Goal: Task Accomplishment & Management: Complete application form

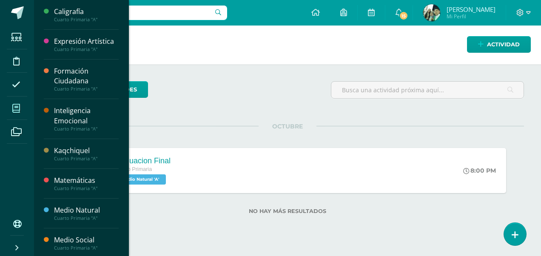
click at [19, 108] on icon at bounding box center [16, 108] width 8 height 9
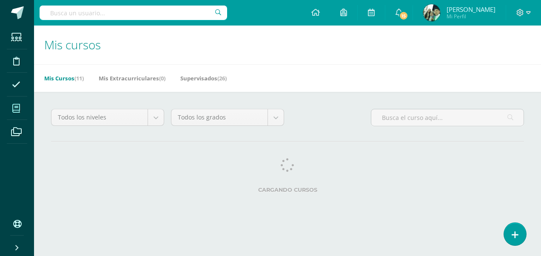
click at [65, 77] on link "Mis Cursos (11)" at bounding box center [64, 78] width 40 height 14
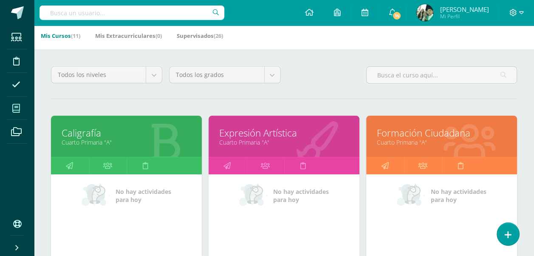
scroll to position [85, 0]
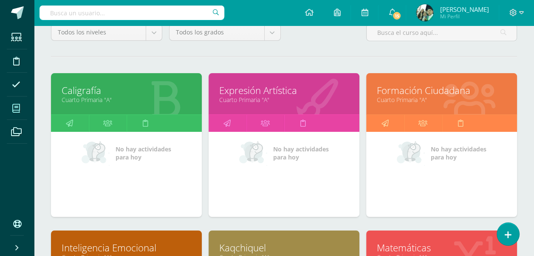
click at [270, 96] on link "Cuarto Primaria "A"" at bounding box center [284, 100] width 130 height 8
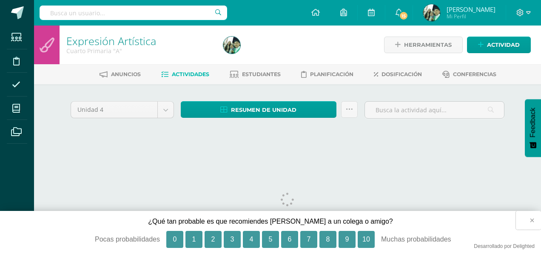
click at [531, 219] on button "×" at bounding box center [528, 220] width 25 height 19
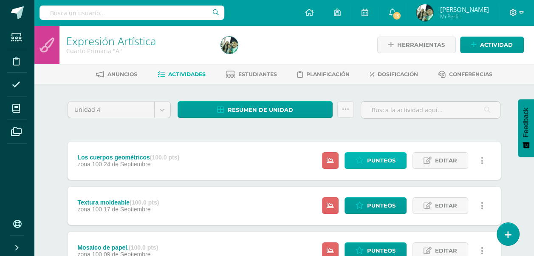
click at [375, 163] on span "Punteos" at bounding box center [381, 161] width 28 height 16
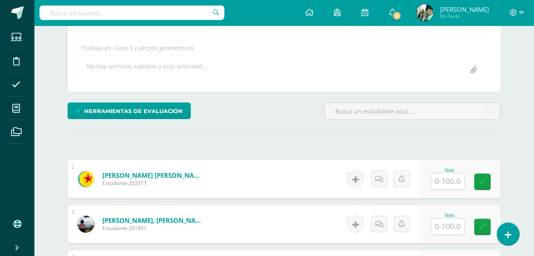
scroll to position [200, 0]
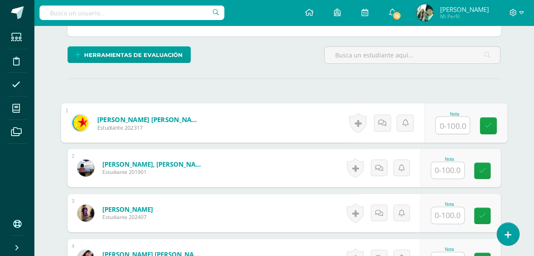
click at [441, 121] on input "text" at bounding box center [453, 125] width 34 height 17
click at [486, 125] on icon at bounding box center [489, 125] width 8 height 7
type input "100"
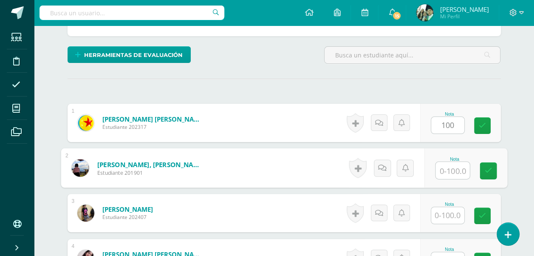
click at [444, 171] on input "text" at bounding box center [453, 170] width 34 height 17
type input "100"
click at [451, 213] on input "text" at bounding box center [447, 215] width 33 height 17
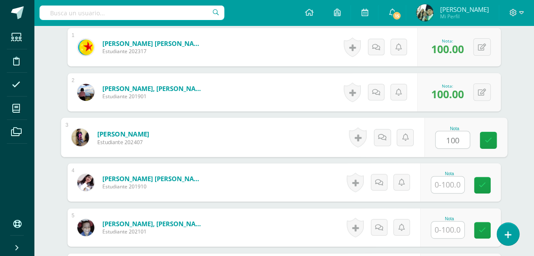
scroll to position [285, 0]
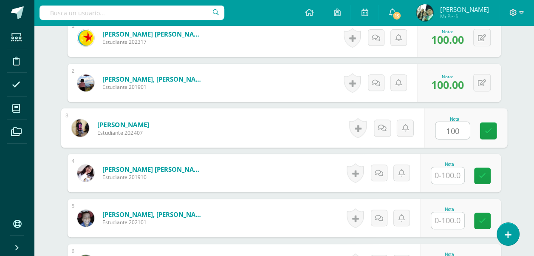
type input "100"
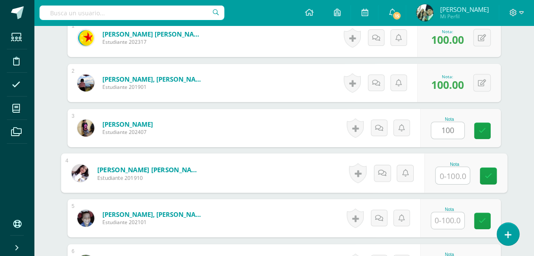
click at [444, 174] on input "text" at bounding box center [453, 175] width 34 height 17
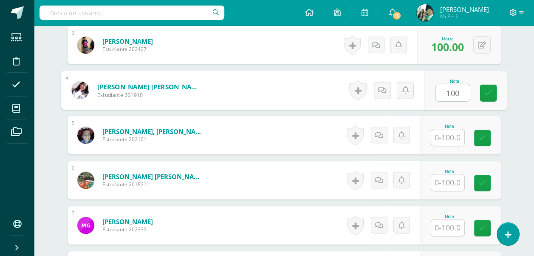
scroll to position [370, 0]
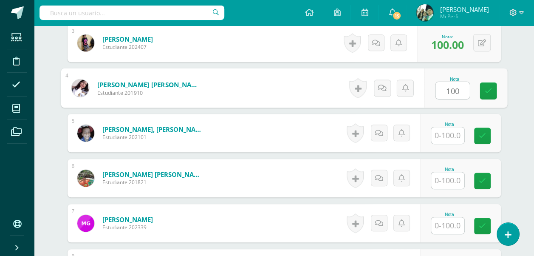
type input "100"
click at [448, 133] on input "text" at bounding box center [447, 135] width 33 height 17
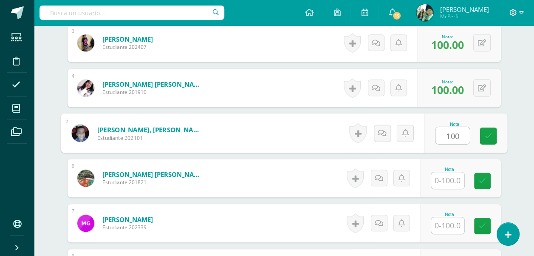
type input "100"
click at [453, 179] on input "text" at bounding box center [447, 180] width 33 height 17
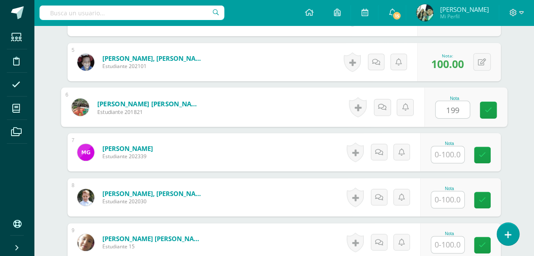
scroll to position [455, 0]
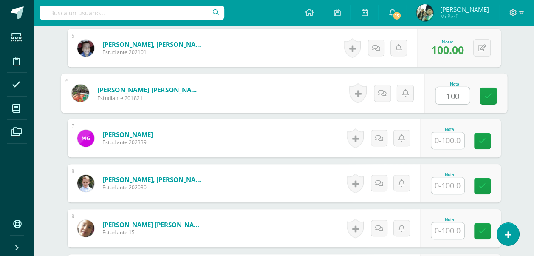
type input "100"
click at [454, 141] on input "text" at bounding box center [447, 140] width 33 height 17
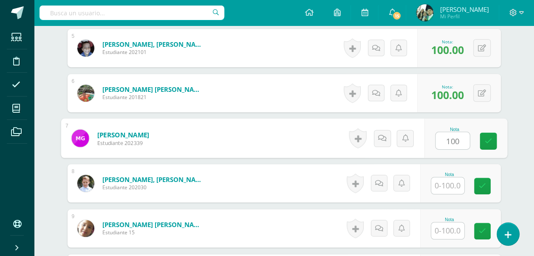
type input "100"
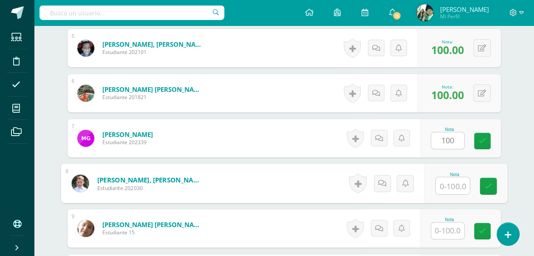
click at [446, 184] on input "text" at bounding box center [453, 185] width 34 height 17
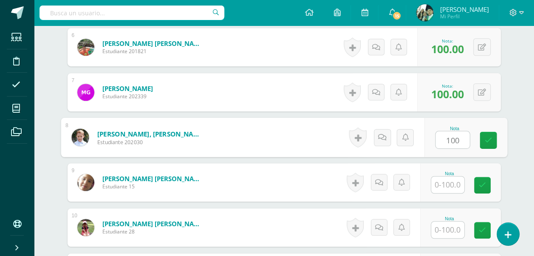
scroll to position [540, 0]
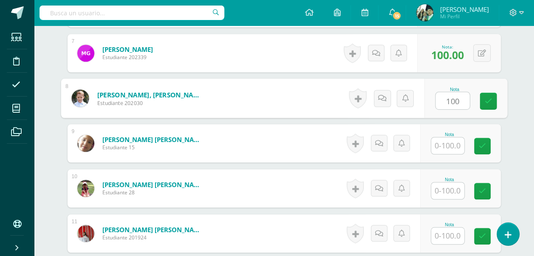
type input "100"
click at [445, 145] on input "text" at bounding box center [447, 145] width 33 height 17
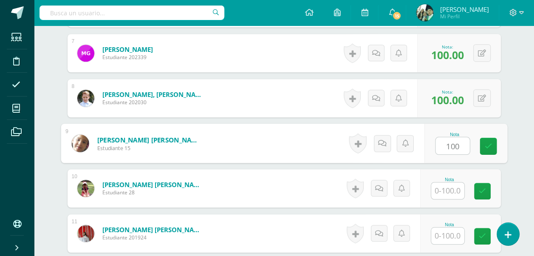
type input "100"
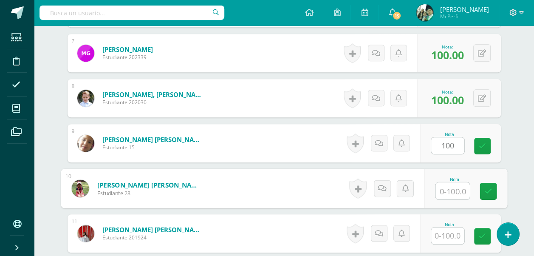
click at [446, 191] on input "text" at bounding box center [453, 190] width 34 height 17
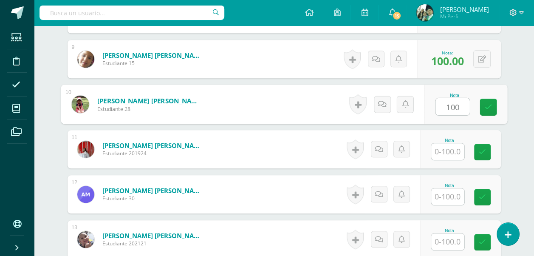
scroll to position [625, 0]
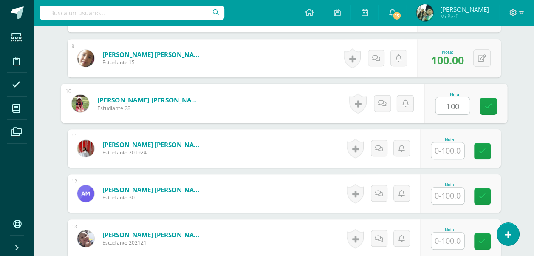
type input "100"
click at [449, 148] on input "text" at bounding box center [447, 150] width 33 height 17
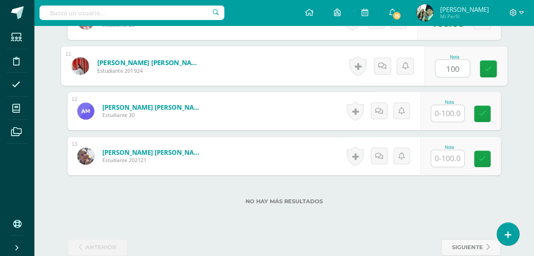
scroll to position [710, 0]
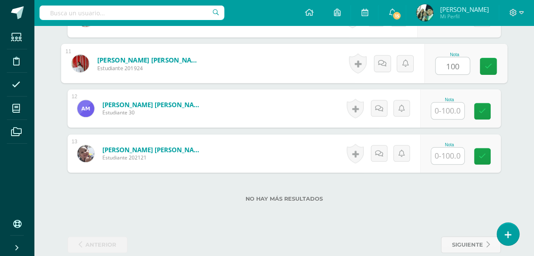
type input "100"
click at [453, 109] on input "text" at bounding box center [447, 110] width 33 height 17
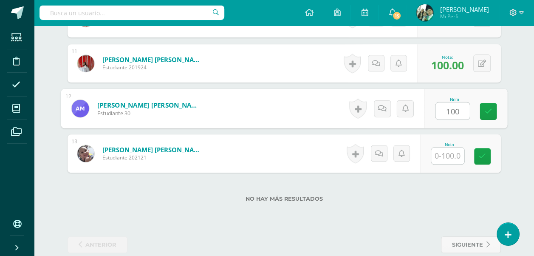
type input "100"
click at [454, 154] on input "text" at bounding box center [447, 156] width 33 height 17
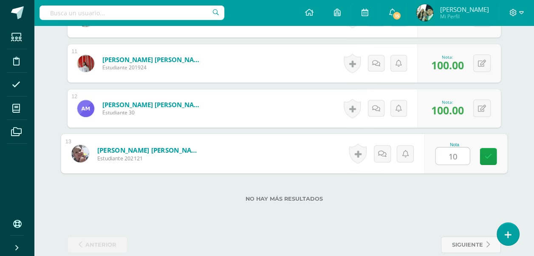
type input "100"
click at [492, 155] on link at bounding box center [488, 156] width 17 height 17
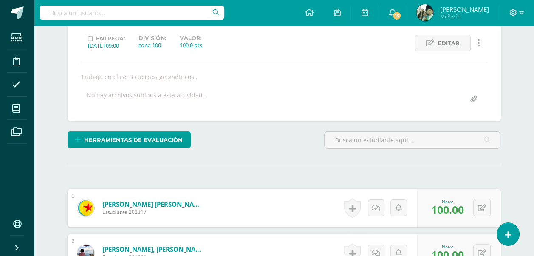
scroll to position [0, 0]
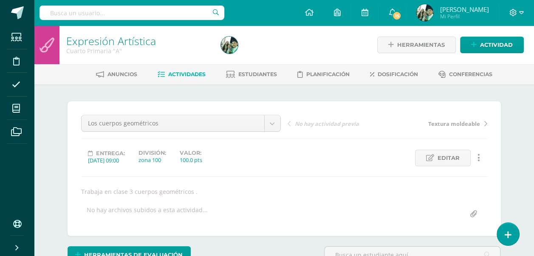
click at [182, 74] on span "Actividades" at bounding box center [186, 74] width 37 height 6
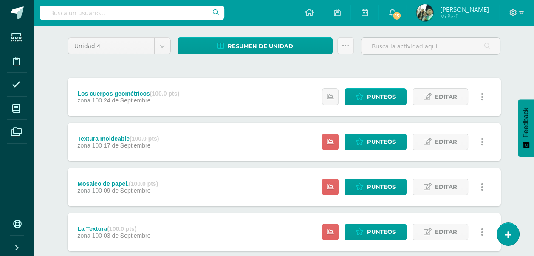
scroll to position [85, 0]
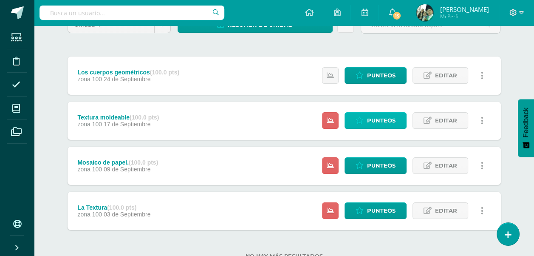
click at [376, 121] on span "Punteos" at bounding box center [381, 121] width 28 height 16
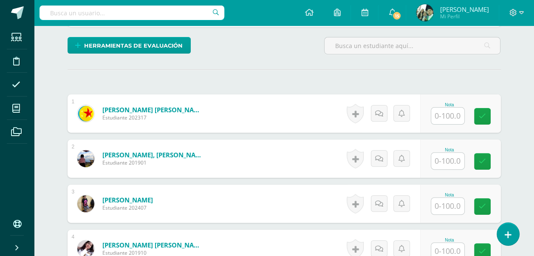
scroll to position [223, 0]
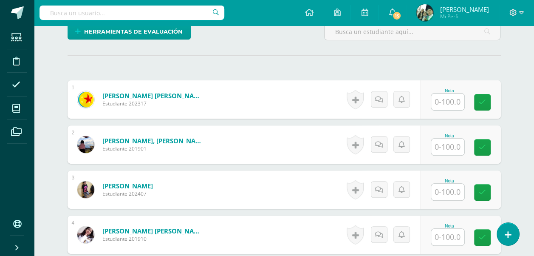
click at [449, 99] on input "text" at bounding box center [447, 102] width 33 height 17
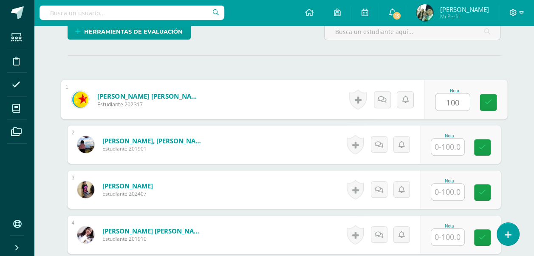
type input "100"
click at [440, 145] on input "text" at bounding box center [447, 147] width 33 height 17
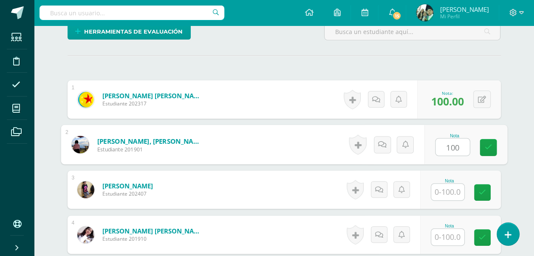
type input "100"
click at [446, 195] on input "text" at bounding box center [447, 192] width 33 height 17
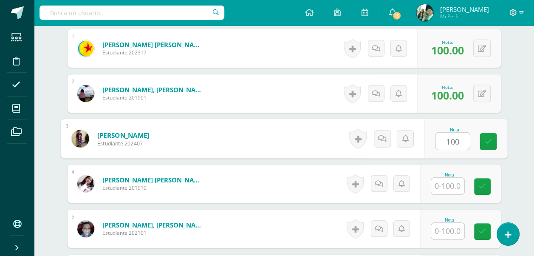
scroll to position [308, 0]
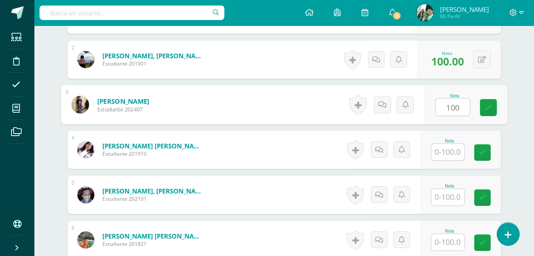
type input "100"
click at [447, 151] on input "text" at bounding box center [447, 152] width 33 height 17
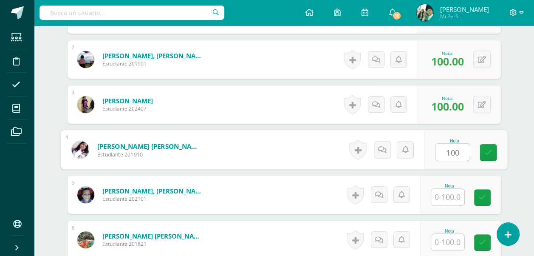
scroll to position [393, 0]
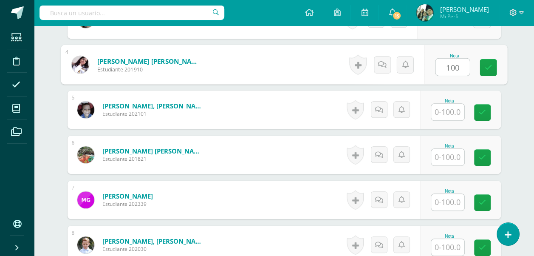
type input "100"
click at [448, 113] on input "text" at bounding box center [447, 112] width 33 height 17
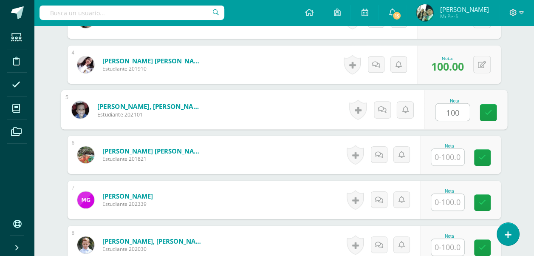
type input "100"
click at [445, 158] on input "text" at bounding box center [447, 157] width 33 height 17
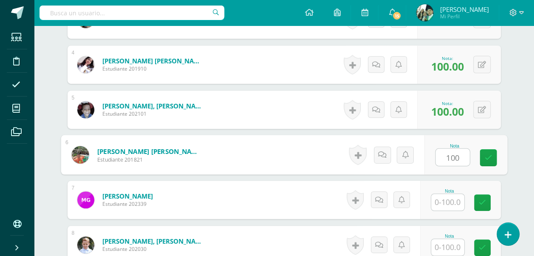
type input "100"
click at [440, 199] on input "text" at bounding box center [447, 202] width 33 height 17
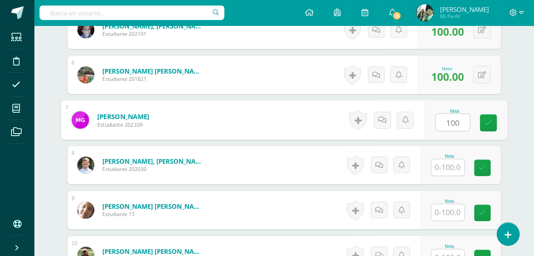
scroll to position [478, 0]
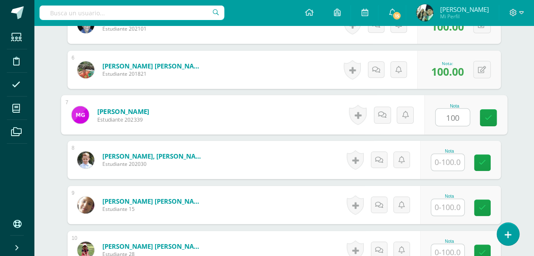
type input "100"
click at [448, 159] on input "text" at bounding box center [447, 162] width 33 height 17
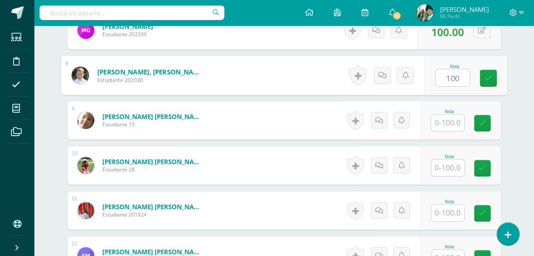
scroll to position [563, 0]
type input "100"
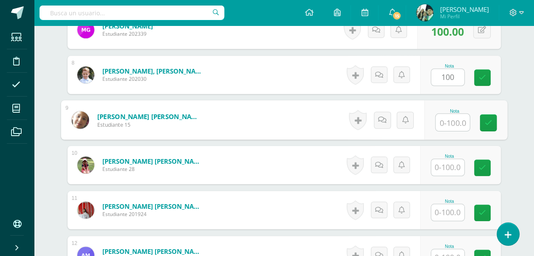
click at [450, 119] on input "text" at bounding box center [453, 122] width 34 height 17
type input "100"
click at [446, 165] on input "text" at bounding box center [447, 167] width 33 height 17
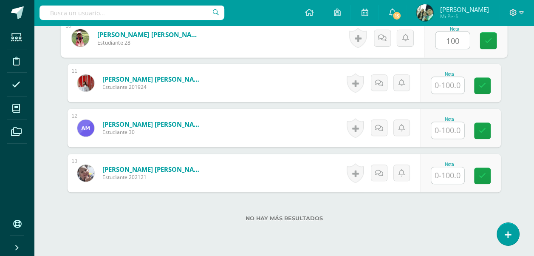
scroll to position [691, 0]
type input "100"
click at [449, 82] on input "text" at bounding box center [447, 85] width 33 height 17
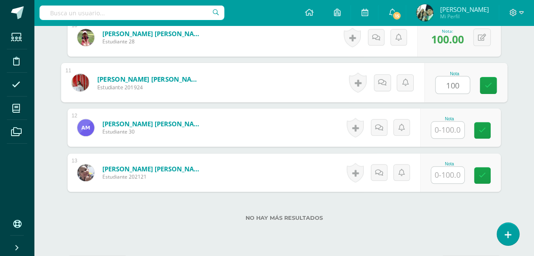
type input "100"
click at [447, 123] on input "text" at bounding box center [447, 130] width 33 height 17
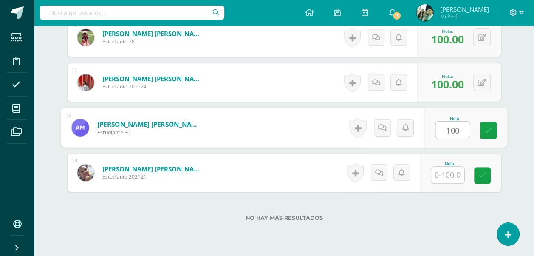
type input "100"
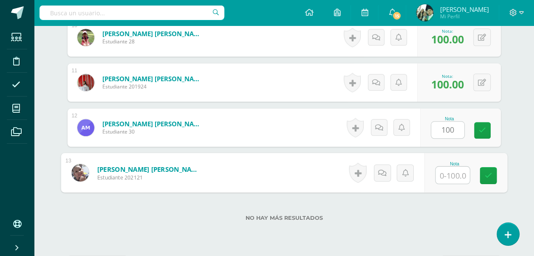
click at [446, 174] on input "text" at bounding box center [453, 175] width 34 height 17
type input "100"
click at [449, 208] on div "No hay más resultados" at bounding box center [285, 212] width 434 height 40
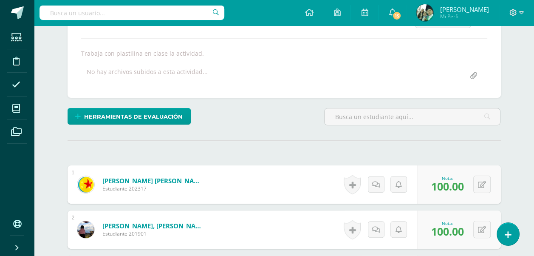
scroll to position [0, 0]
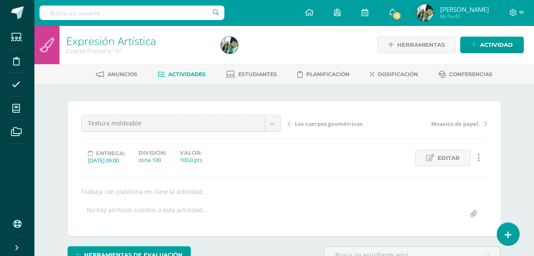
click at [190, 74] on span "Actividades" at bounding box center [186, 74] width 37 height 6
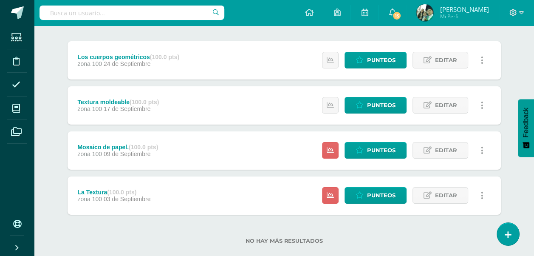
scroll to position [116, 0]
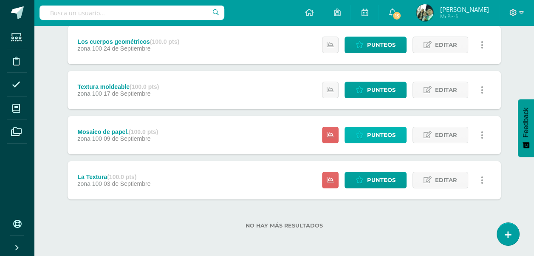
click at [374, 139] on span "Punteos" at bounding box center [381, 135] width 28 height 16
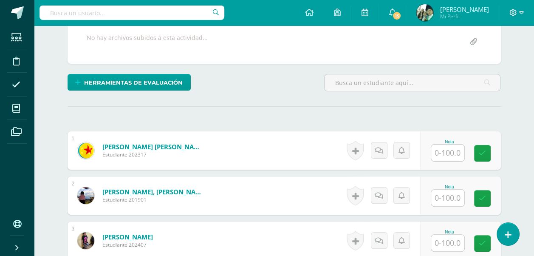
scroll to position [222, 0]
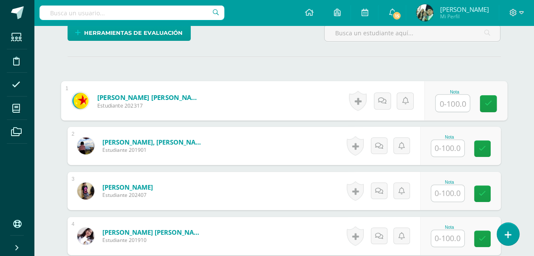
click at [442, 97] on input "text" at bounding box center [453, 103] width 34 height 17
type input "100"
click at [443, 151] on input "text" at bounding box center [447, 148] width 33 height 17
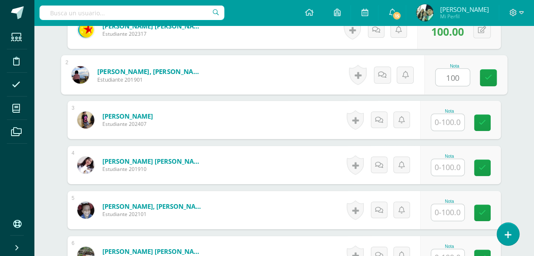
scroll to position [307, 0]
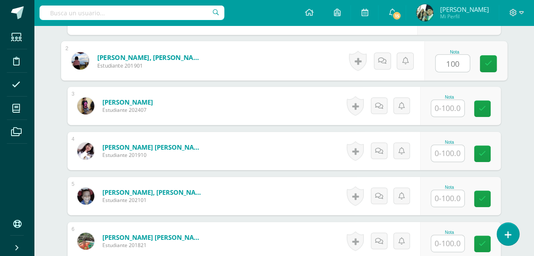
type input "100"
click at [443, 103] on input "text" at bounding box center [447, 108] width 33 height 17
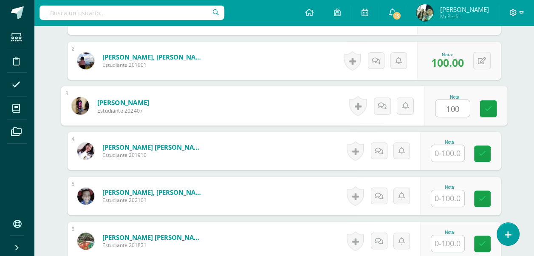
type input "100"
click at [443, 154] on input "text" at bounding box center [447, 153] width 33 height 17
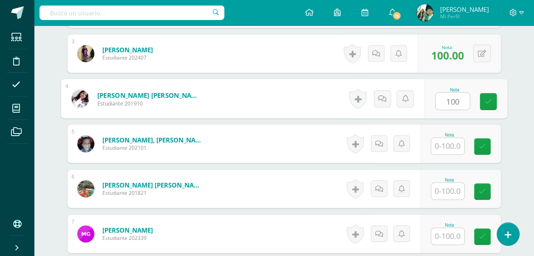
scroll to position [392, 0]
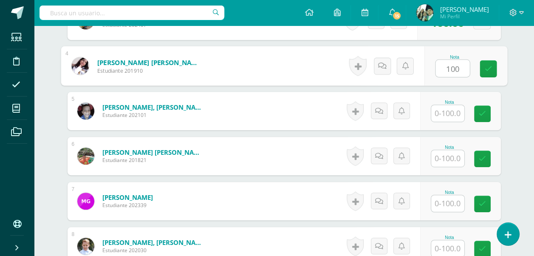
type input "100"
click at [455, 111] on input "text" at bounding box center [447, 113] width 33 height 17
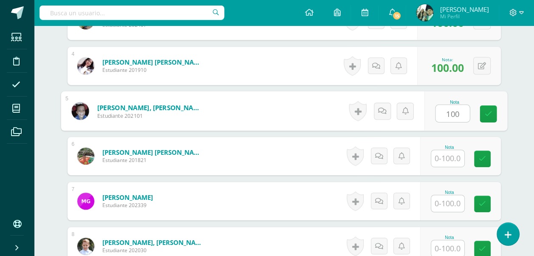
type input "100"
drag, startPoint x: 442, startPoint y: 140, endPoint x: 443, endPoint y: 149, distance: 8.9
click at [442, 148] on div "Nota" at bounding box center [460, 156] width 81 height 38
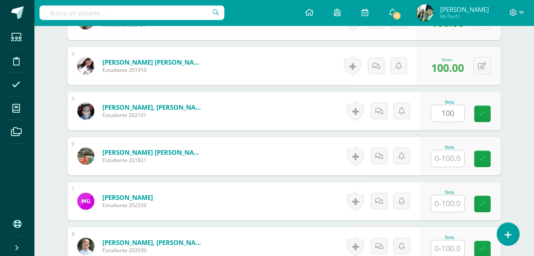
click at [448, 158] on input "text" at bounding box center [447, 158] width 33 height 17
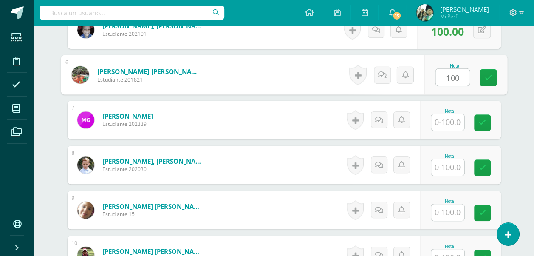
scroll to position [477, 0]
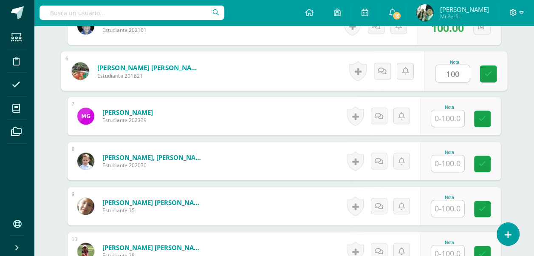
type input "100"
click at [454, 119] on input "text" at bounding box center [447, 118] width 33 height 17
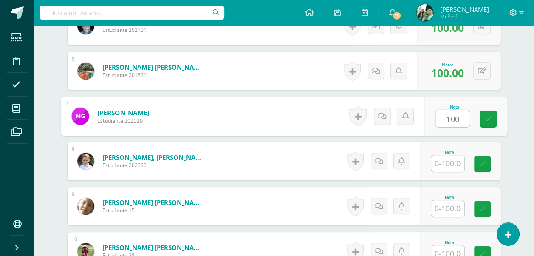
type input "100"
click at [451, 162] on input "text" at bounding box center [447, 163] width 33 height 17
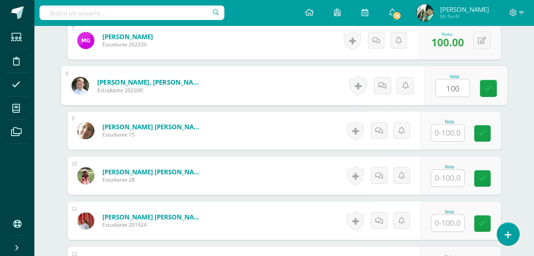
scroll to position [605, 0]
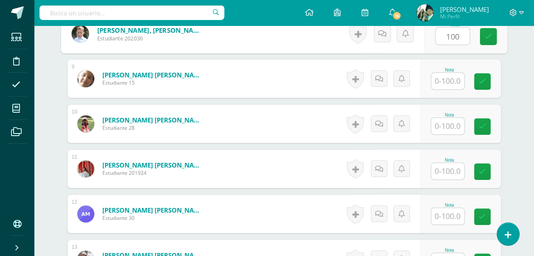
type input "100"
click at [449, 81] on input "text" at bounding box center [447, 81] width 33 height 17
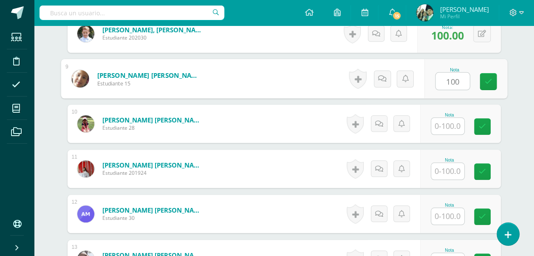
type input "100"
click at [448, 128] on input "text" at bounding box center [447, 126] width 33 height 17
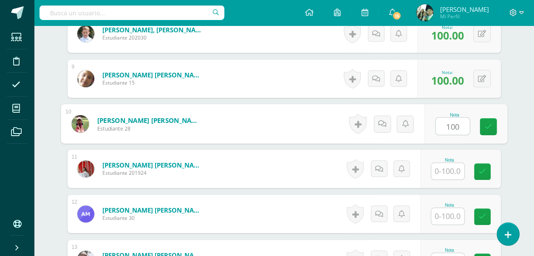
type input "100"
click at [447, 169] on input "text" at bounding box center [447, 171] width 33 height 17
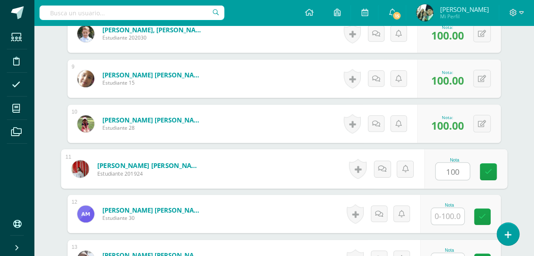
scroll to position [690, 0]
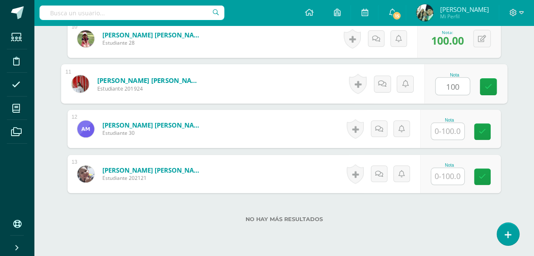
type input "100"
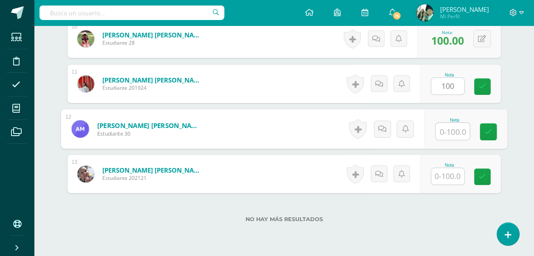
click at [449, 132] on input "text" at bounding box center [453, 131] width 34 height 17
type input "100"
click at [451, 173] on input "text" at bounding box center [447, 176] width 33 height 17
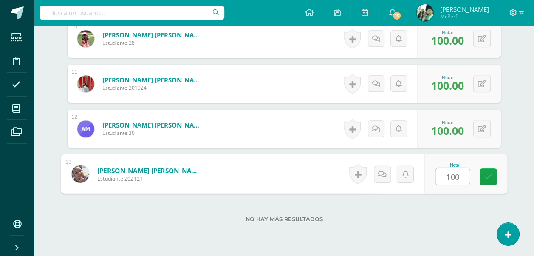
type input "100"
click at [449, 205] on div "No hay más resultados" at bounding box center [285, 213] width 434 height 40
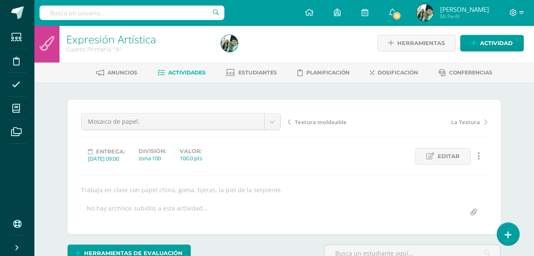
scroll to position [0, 0]
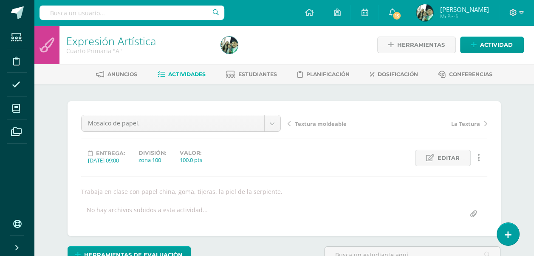
click at [181, 74] on span "Actividades" at bounding box center [186, 74] width 37 height 6
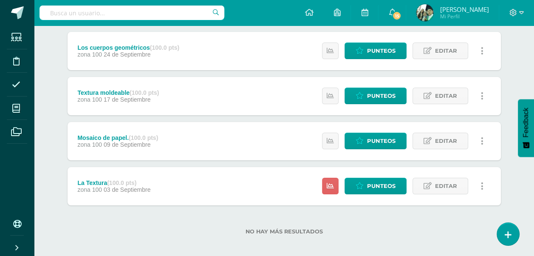
scroll to position [116, 0]
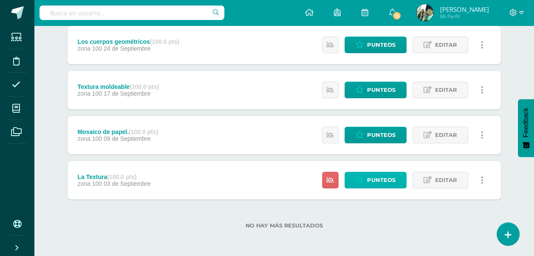
click at [372, 179] on span "Punteos" at bounding box center [381, 180] width 28 height 16
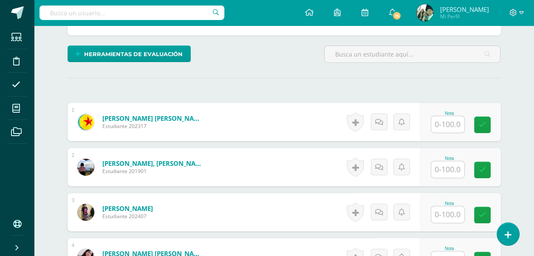
scroll to position [266, 0]
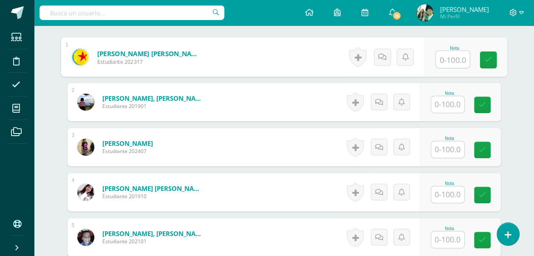
click at [441, 57] on input "text" at bounding box center [453, 59] width 34 height 17
type input "100"
click at [448, 100] on input "text" at bounding box center [447, 104] width 33 height 17
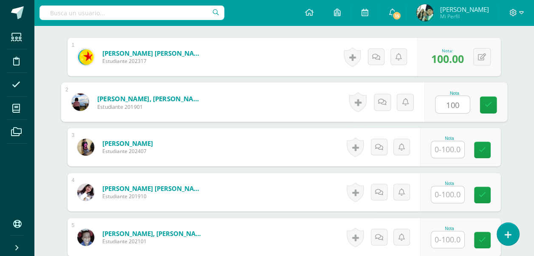
type input "100"
click at [443, 148] on input "text" at bounding box center [447, 149] width 33 height 17
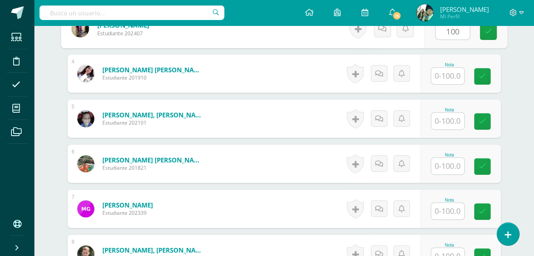
scroll to position [393, 0]
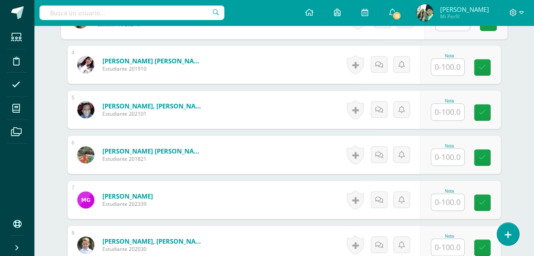
type input "100"
click at [446, 66] on input "text" at bounding box center [447, 67] width 33 height 17
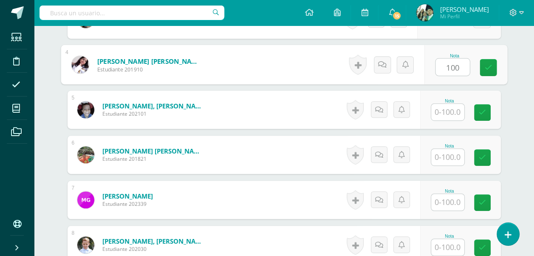
type input "100"
click at [451, 111] on input "text" at bounding box center [447, 112] width 33 height 17
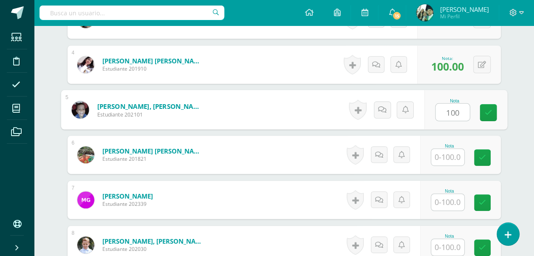
type input "100"
click at [449, 159] on input "text" at bounding box center [447, 157] width 33 height 17
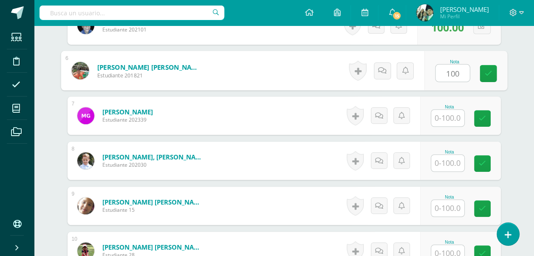
scroll to position [478, 0]
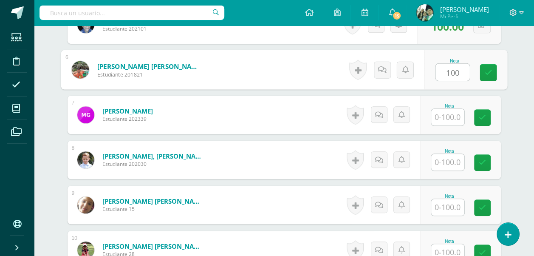
type input "100"
click at [449, 117] on input "text" at bounding box center [447, 117] width 33 height 17
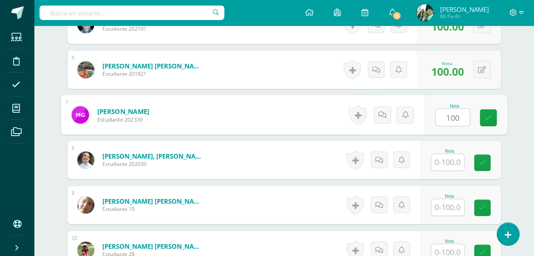
type input "100"
click at [451, 160] on input "text" at bounding box center [447, 162] width 33 height 17
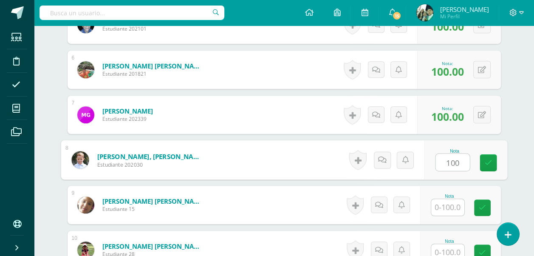
type input "100"
click at [451, 205] on input "text" at bounding box center [447, 207] width 33 height 17
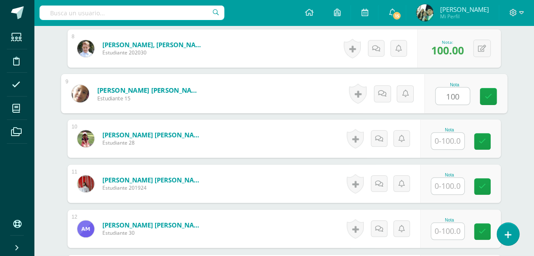
scroll to position [606, 0]
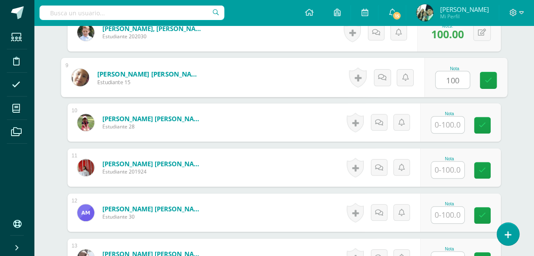
type input "100"
click at [450, 127] on input "text" at bounding box center [447, 124] width 33 height 17
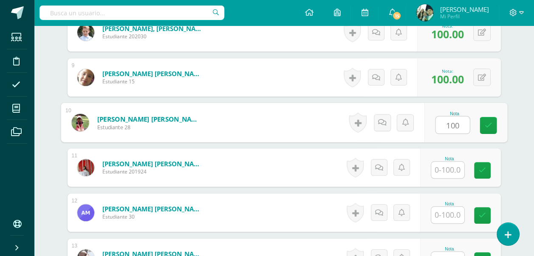
type input "100"
click at [447, 166] on input "text" at bounding box center [447, 170] width 33 height 17
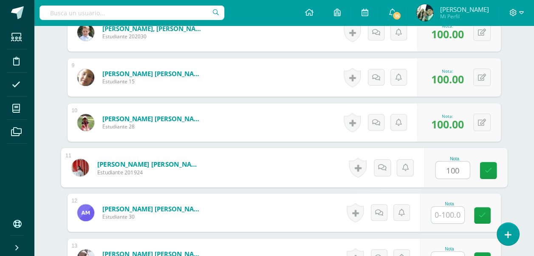
type input "100"
click at [449, 210] on input "text" at bounding box center [447, 215] width 33 height 17
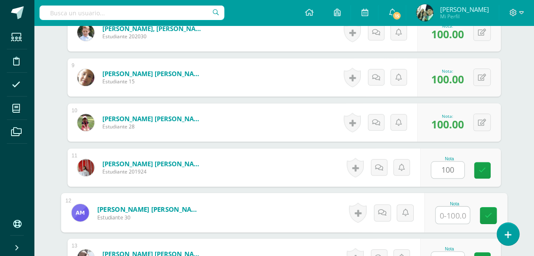
click at [444, 213] on input "text" at bounding box center [453, 215] width 34 height 17
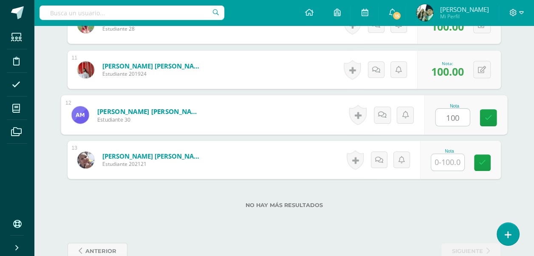
scroll to position [724, 0]
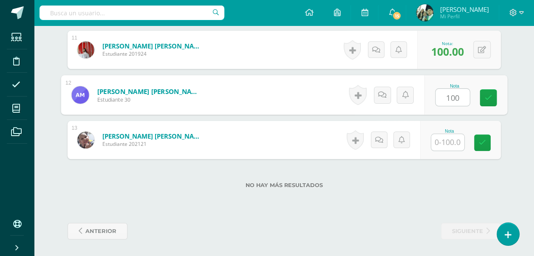
type input "100"
click at [449, 144] on input "text" at bounding box center [447, 142] width 33 height 17
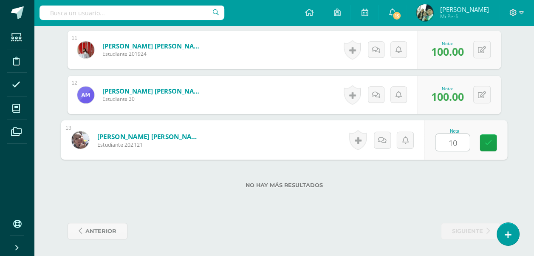
type input "100"
click at [491, 143] on icon at bounding box center [489, 142] width 8 height 7
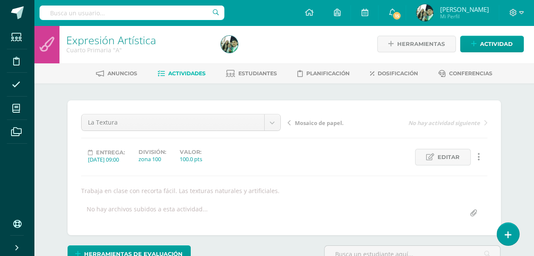
scroll to position [0, 0]
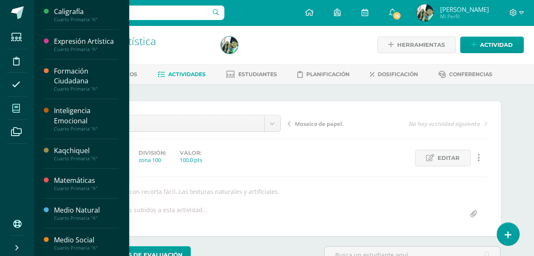
click at [17, 106] on icon at bounding box center [16, 108] width 8 height 9
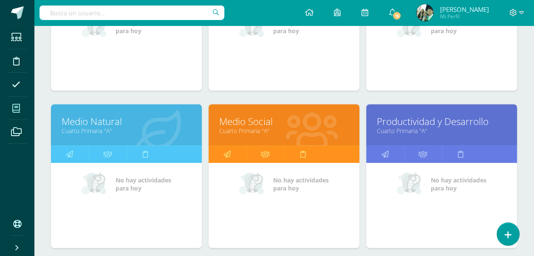
scroll to position [383, 0]
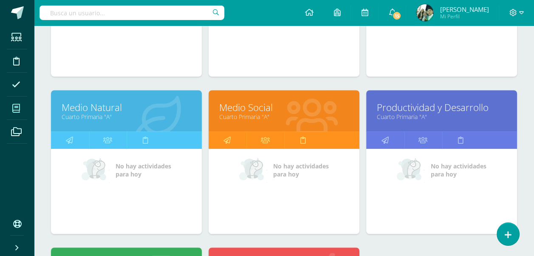
click at [97, 105] on link "Medio Natural" at bounding box center [127, 107] width 130 height 13
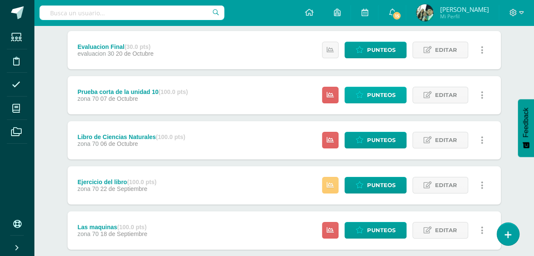
scroll to position [128, 0]
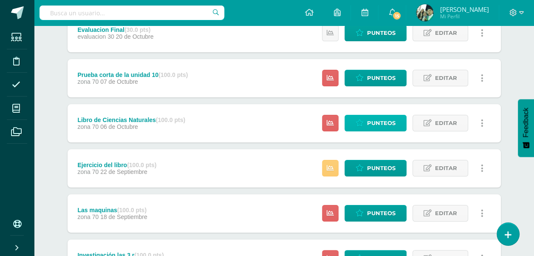
click at [379, 123] on span "Punteos" at bounding box center [381, 123] width 28 height 16
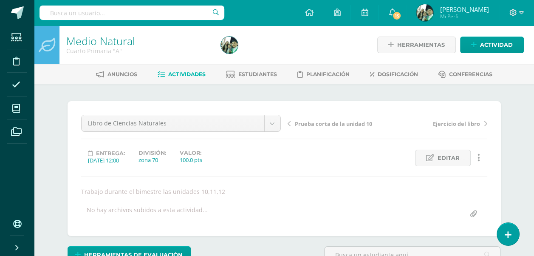
drag, startPoint x: 528, startPoint y: 126, endPoint x: 521, endPoint y: 126, distance: 6.8
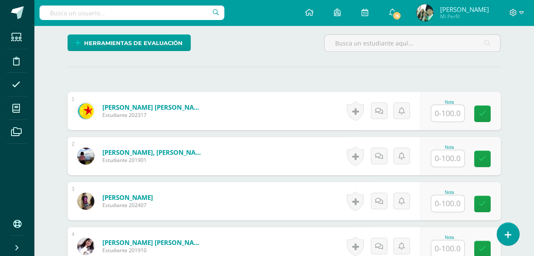
scroll to position [213, 0]
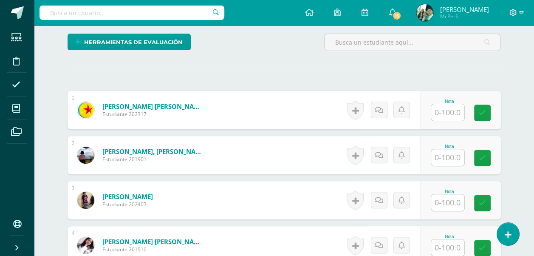
click at [444, 112] on input "text" at bounding box center [447, 112] width 33 height 17
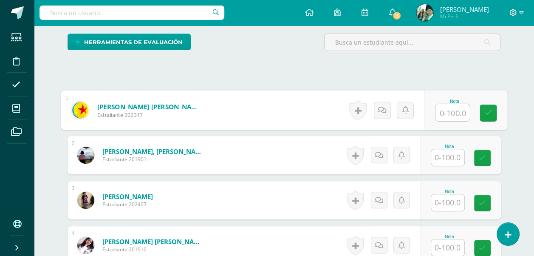
type input "6"
type input "50"
click at [490, 111] on icon at bounding box center [489, 112] width 8 height 7
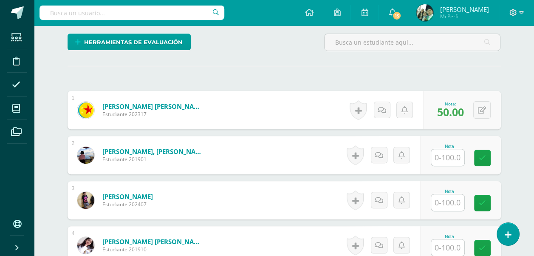
click at [453, 156] on input "text" at bounding box center [447, 157] width 33 height 17
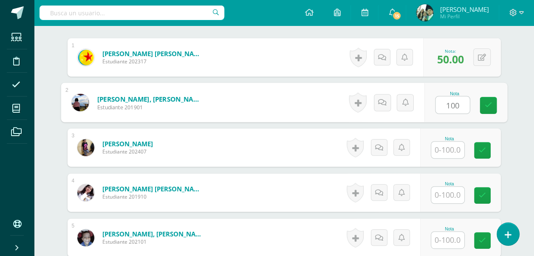
scroll to position [279, 0]
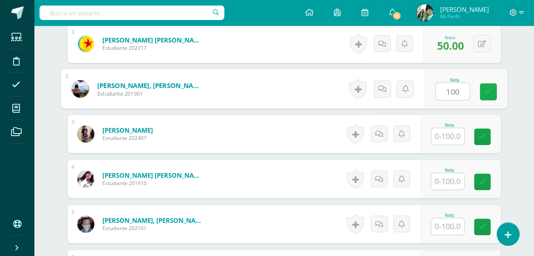
click at [491, 91] on icon at bounding box center [489, 91] width 8 height 7
type input "100"
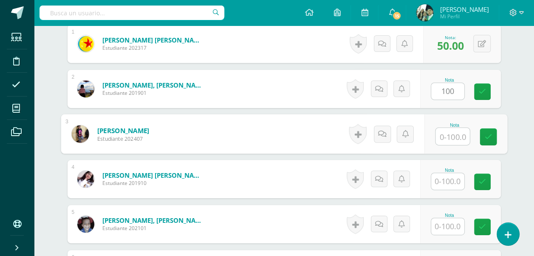
click at [451, 137] on input "text" at bounding box center [453, 136] width 34 height 17
type input "60"
click at [485, 136] on icon at bounding box center [489, 136] width 8 height 7
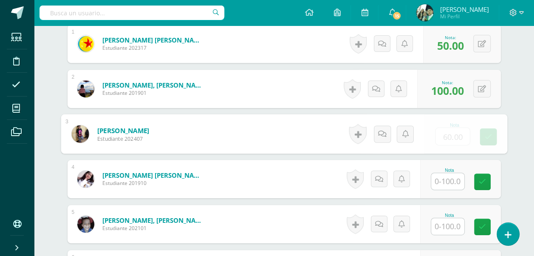
click at [453, 181] on input "text" at bounding box center [447, 181] width 33 height 17
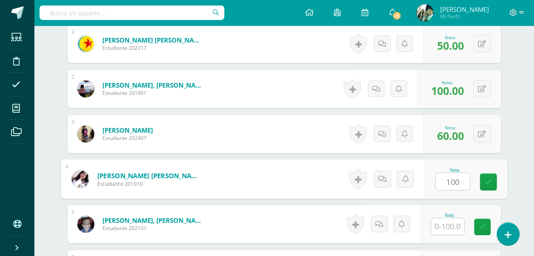
type input "100"
click at [453, 224] on input "text" at bounding box center [447, 226] width 33 height 17
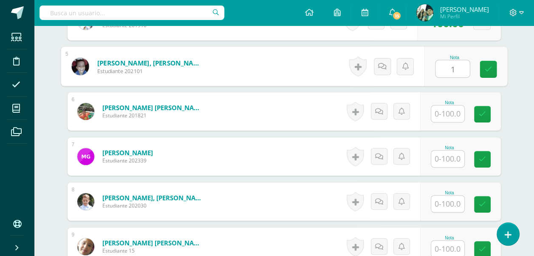
scroll to position [449, 0]
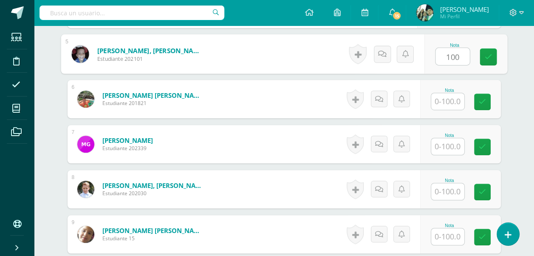
type input "100"
click at [452, 103] on input "text" at bounding box center [447, 101] width 33 height 17
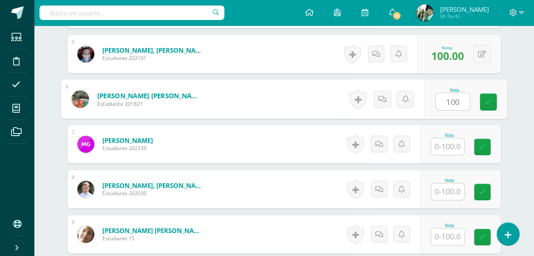
type input "100"
click at [449, 152] on input "text" at bounding box center [447, 146] width 33 height 17
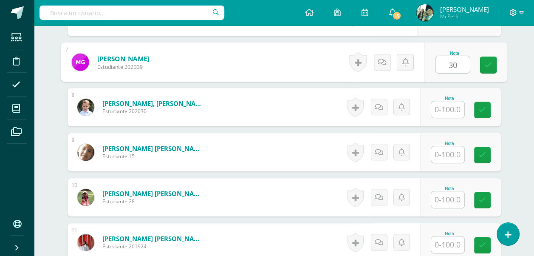
scroll to position [534, 0]
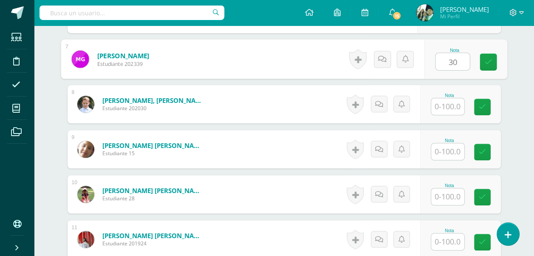
type input "30"
click at [444, 105] on input "text" at bounding box center [447, 106] width 33 height 17
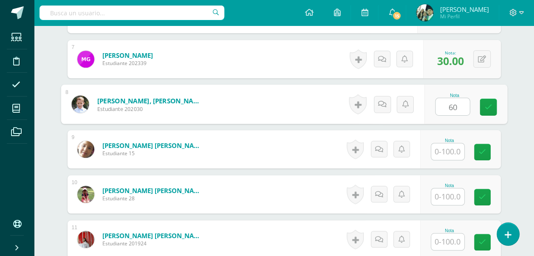
type input "60"
click at [450, 152] on input "text" at bounding box center [447, 151] width 33 height 17
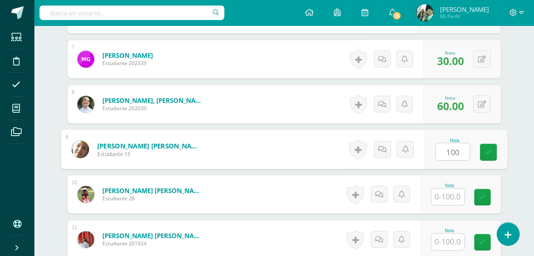
type input "100"
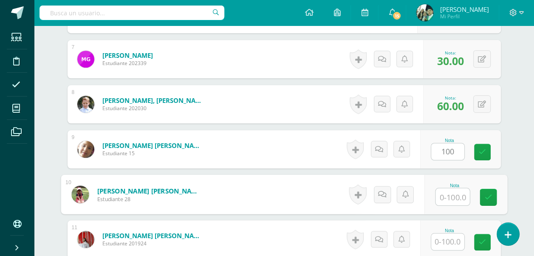
click at [457, 198] on input "text" at bounding box center [453, 196] width 34 height 17
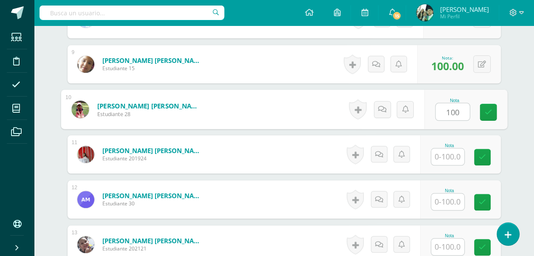
scroll to position [704, 0]
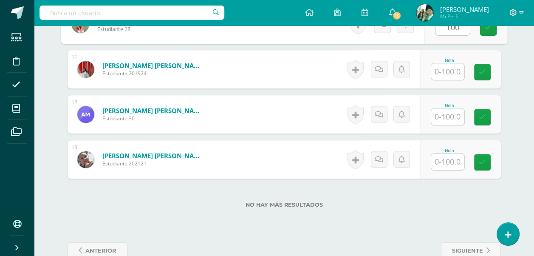
type input "100"
click at [446, 67] on input "text" at bounding box center [447, 71] width 33 height 17
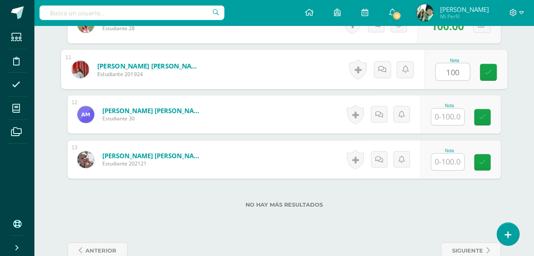
type input "100"
click at [449, 111] on input "text" at bounding box center [447, 116] width 33 height 17
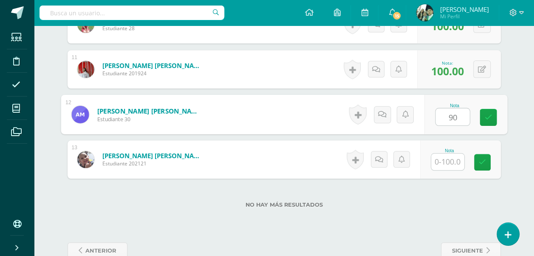
type input "90"
click at [447, 162] on input "text" at bounding box center [447, 161] width 33 height 17
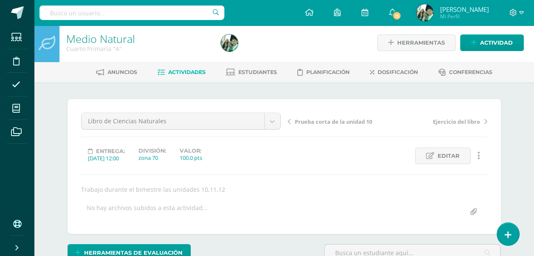
scroll to position [0, 0]
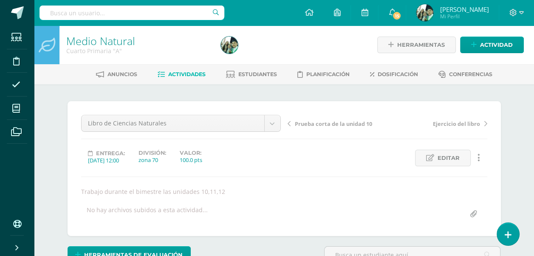
click at [187, 72] on span "Actividades" at bounding box center [186, 74] width 37 height 6
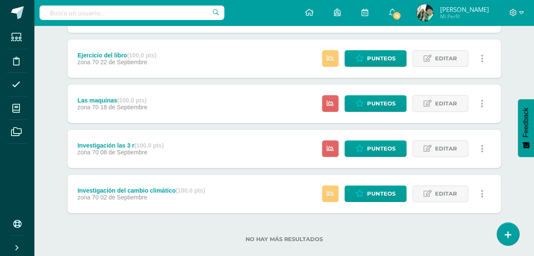
scroll to position [250, 0]
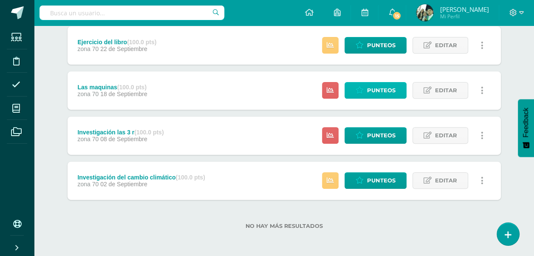
click at [374, 91] on span "Punteos" at bounding box center [381, 90] width 28 height 16
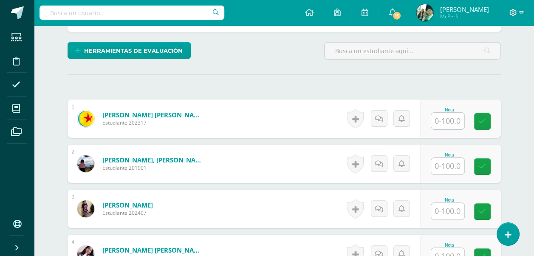
scroll to position [222, 0]
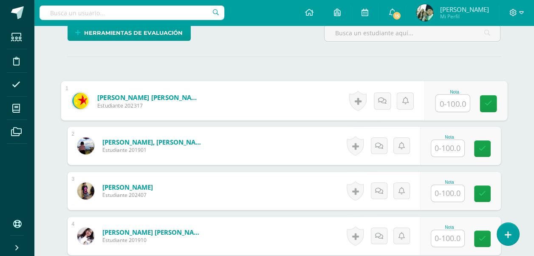
click at [455, 101] on input "text" at bounding box center [453, 103] width 34 height 17
click at [446, 149] on input "text" at bounding box center [447, 148] width 33 height 17
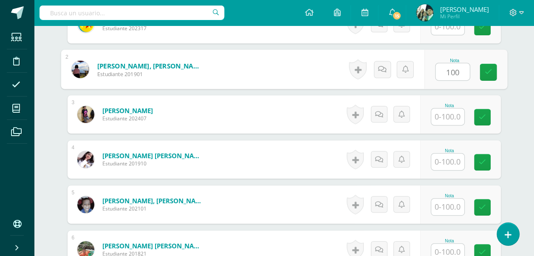
scroll to position [307, 0]
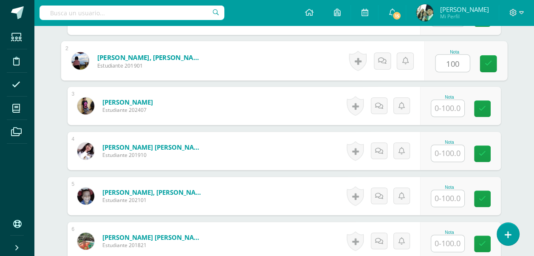
type input "100"
click at [447, 111] on input "text" at bounding box center [447, 108] width 33 height 17
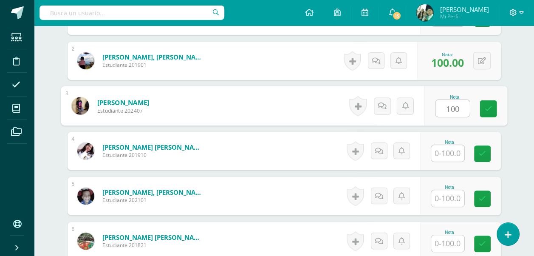
type input "100"
click at [455, 155] on input "text" at bounding box center [447, 153] width 33 height 17
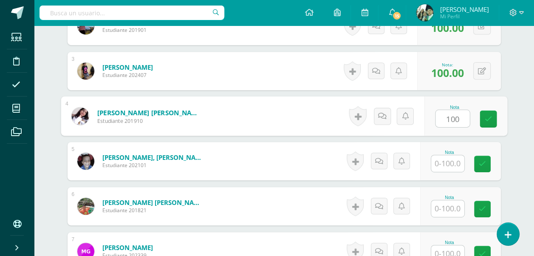
scroll to position [349, 0]
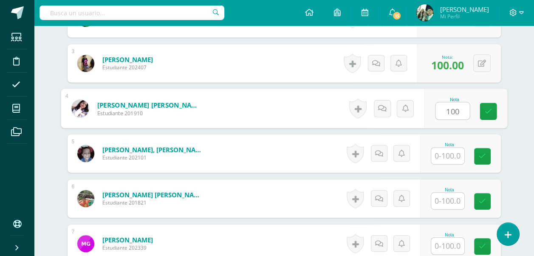
type input "100"
click at [454, 154] on input "text" at bounding box center [447, 156] width 33 height 17
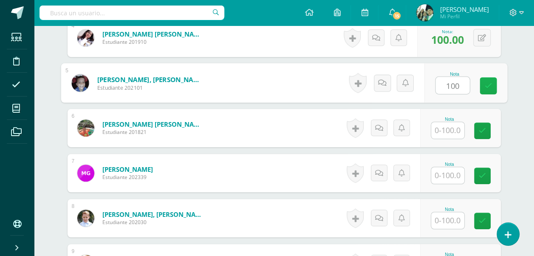
scroll to position [434, 0]
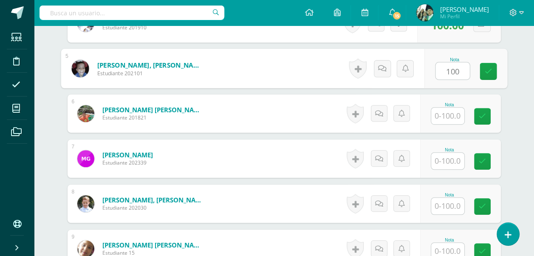
type input "100"
click at [448, 117] on input "text" at bounding box center [447, 116] width 33 height 17
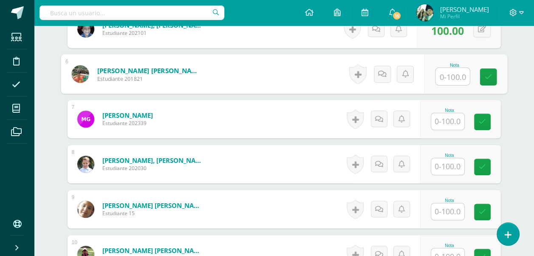
scroll to position [477, 0]
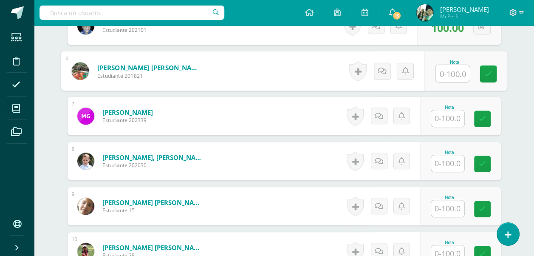
drag, startPoint x: 449, startPoint y: 108, endPoint x: 449, endPoint y: 113, distance: 4.7
click at [449, 111] on div at bounding box center [448, 118] width 34 height 17
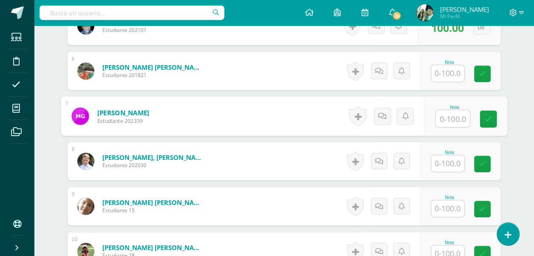
click at [449, 118] on input "text" at bounding box center [453, 118] width 34 height 17
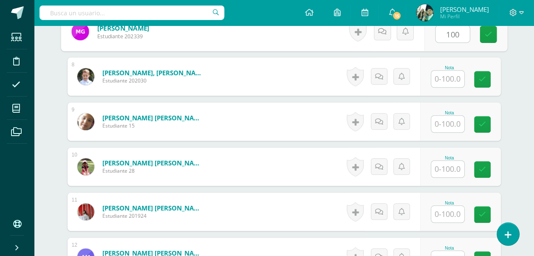
scroll to position [562, 0]
type input "100"
click at [452, 79] on input "text" at bounding box center [447, 78] width 33 height 17
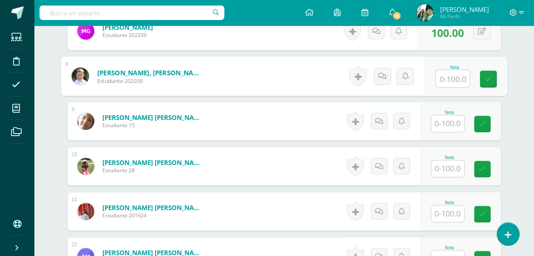
click at [447, 120] on input "text" at bounding box center [447, 123] width 33 height 17
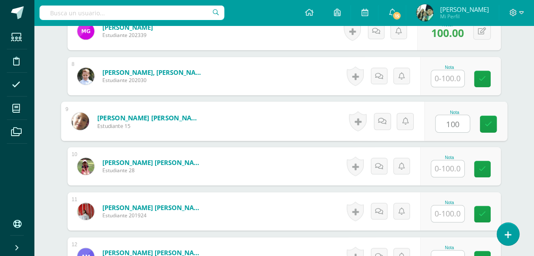
type input "100"
click at [451, 160] on input "text" at bounding box center [447, 168] width 33 height 17
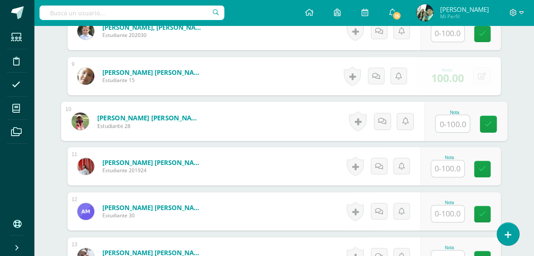
scroll to position [647, 0]
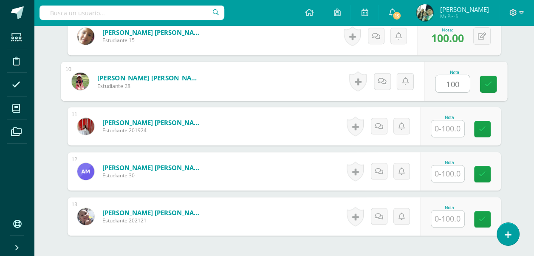
type input "100"
click at [452, 126] on input "text" at bounding box center [447, 128] width 33 height 17
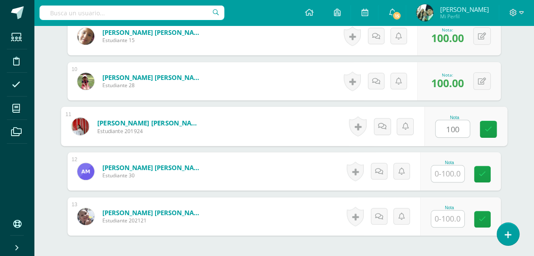
scroll to position [690, 0]
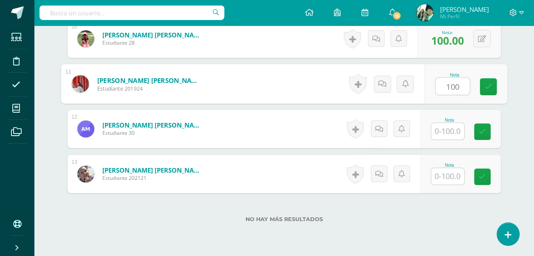
type input "100"
click at [449, 128] on input "text" at bounding box center [447, 131] width 33 height 17
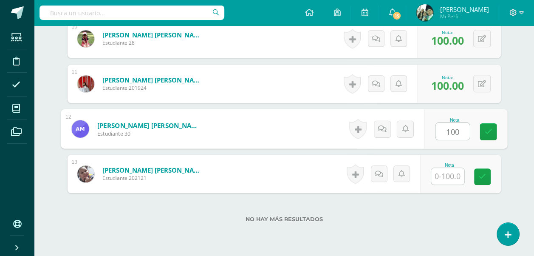
type input "100"
click at [447, 173] on input "text" at bounding box center [447, 176] width 33 height 17
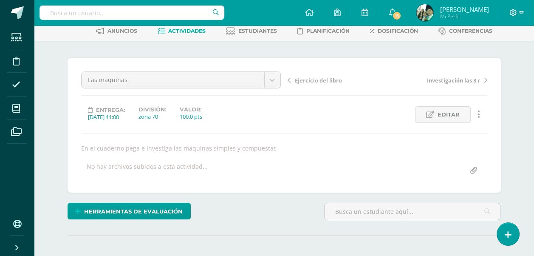
scroll to position [0, 0]
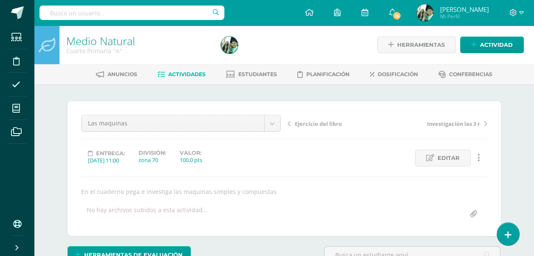
click at [186, 74] on span "Actividades" at bounding box center [186, 74] width 37 height 6
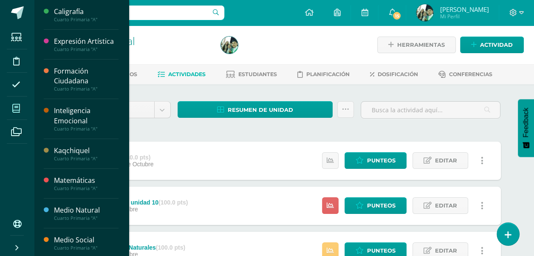
click at [19, 108] on icon at bounding box center [16, 108] width 8 height 9
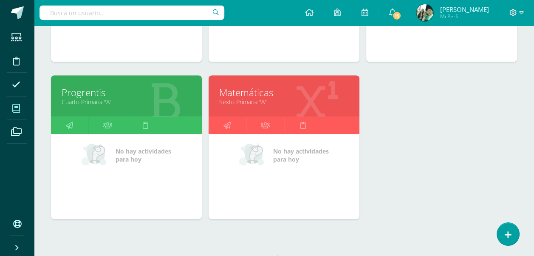
scroll to position [587, 0]
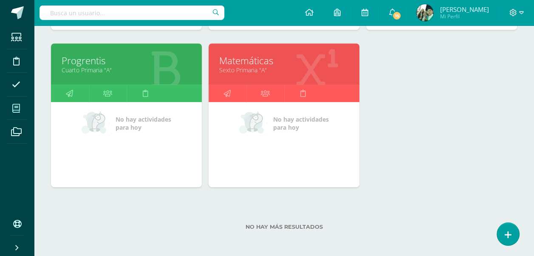
click at [258, 60] on link "Matemáticas" at bounding box center [284, 60] width 130 height 13
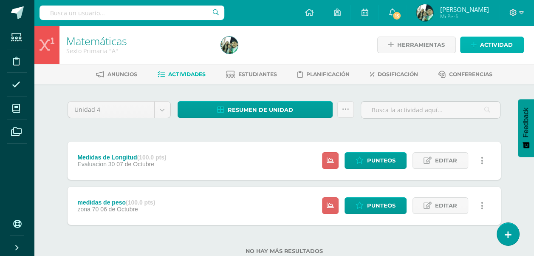
click at [497, 46] on span "Actividad" at bounding box center [496, 45] width 33 height 16
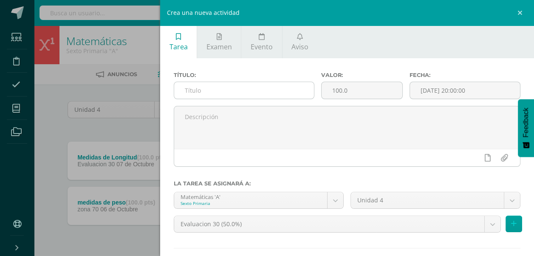
click at [206, 89] on input "text" at bounding box center [244, 90] width 140 height 17
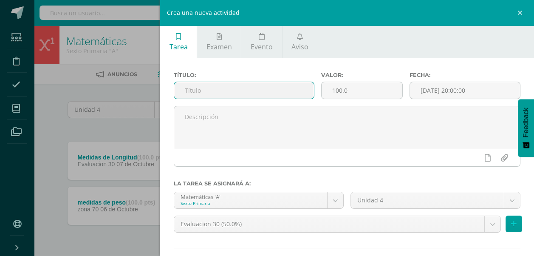
type input "r"
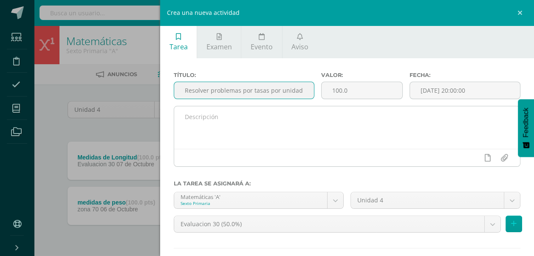
type input "Resolver problemas por tasas por unidad"
click at [234, 123] on textarea at bounding box center [347, 127] width 346 height 43
